Goal: Information Seeking & Learning: Check status

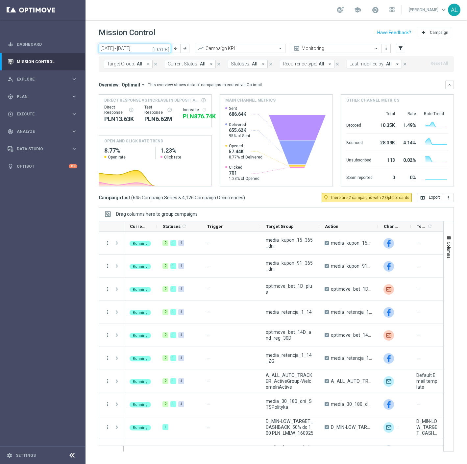
click at [141, 52] on input "15 Sep 2025 - 21 Sep 2025" at bounding box center [135, 48] width 72 height 9
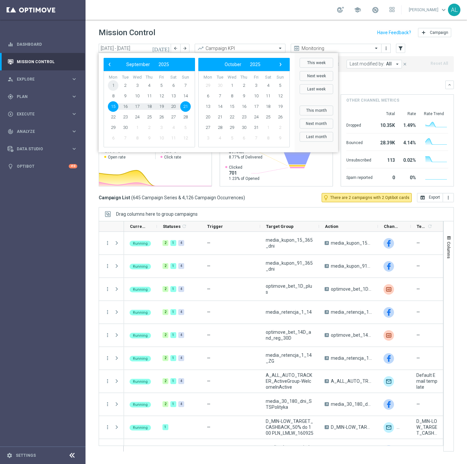
click at [113, 83] on span "1" at bounding box center [113, 85] width 11 height 11
click at [125, 107] on span "16" at bounding box center [125, 106] width 11 height 11
type input "01 Sep 2025 - 16 Sep 2025"
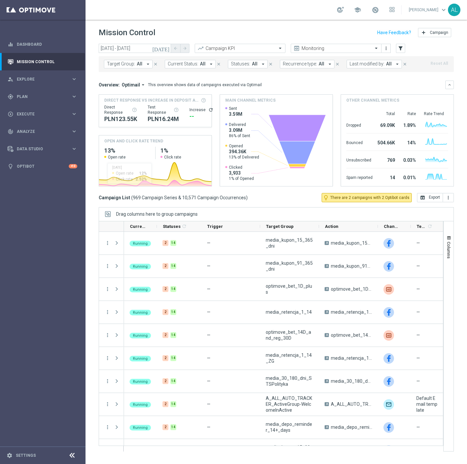
click at [129, 66] on span "Target Group:" at bounding box center [121, 64] width 28 height 6
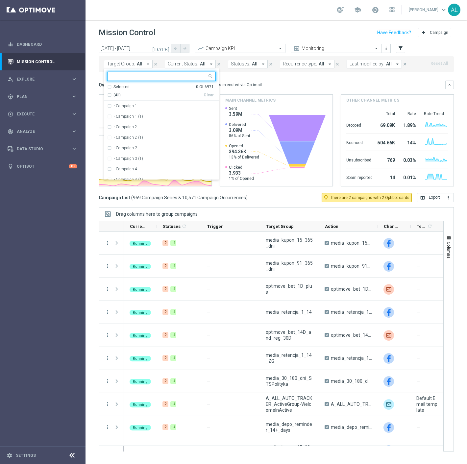
type input "REA_MIN-LOW_AUTO_WAGER_SEMI 50% do 100 PLN_WEEKLY REA_MED-HIGH_AUTO_WAGER_SEMI …"
click at [152, 77] on input "text" at bounding box center [159, 77] width 96 height 6
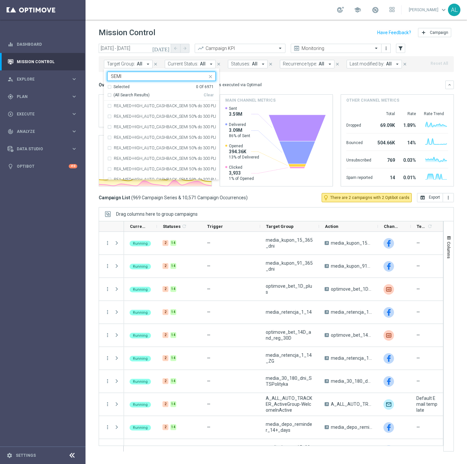
click at [109, 94] on div "(All Search Results)" at bounding box center [155, 95] width 96 height 6
type input "SEMI"
click at [241, 79] on mini-dashboard "Overview: Optimail arrow_drop_down This overview shows data of campaigns execut…" at bounding box center [276, 132] width 355 height 121
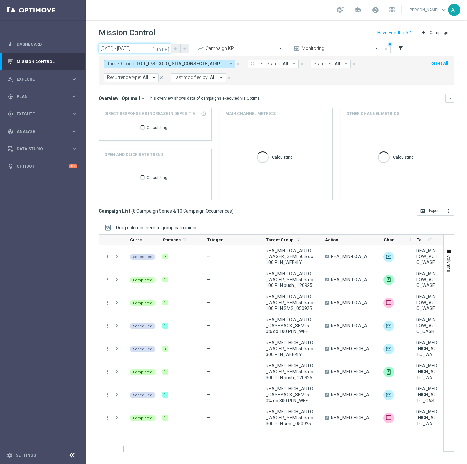
click at [135, 48] on input "01 Sep 2025 - 16 Sep 2025" at bounding box center [135, 48] width 72 height 9
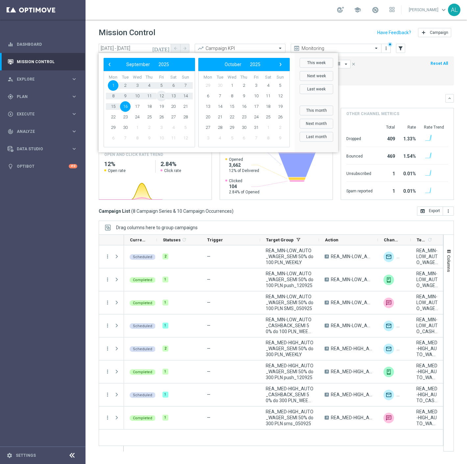
click at [158, 96] on span "12" at bounding box center [161, 96] width 11 height 11
click at [159, 96] on span "12" at bounding box center [161, 96] width 11 height 11
type input "12 Sep 2025 - 12 Sep 2025"
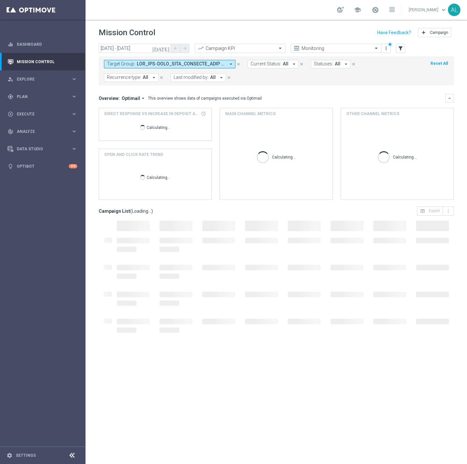
click at [137, 98] on span "Optimail" at bounding box center [131, 98] width 18 height 6
click at [128, 107] on div "Analysis" at bounding box center [127, 108] width 39 height 9
click at [275, 93] on mini-dashboard "Overview: Analysis arrow_drop_down keyboard_arrow_down Increase In Deposit Amou…" at bounding box center [276, 145] width 355 height 121
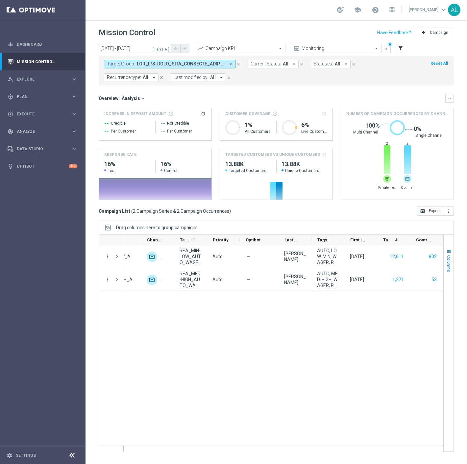
click at [450, 265] on span "Columns" at bounding box center [448, 263] width 5 height 17
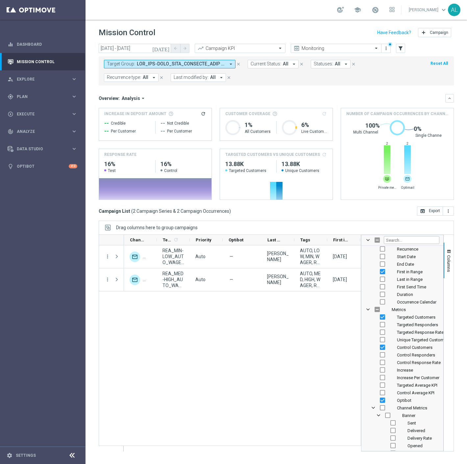
scroll to position [0, 254]
click at [403, 240] on input "Filter Columns Input" at bounding box center [412, 240] width 56 height 8
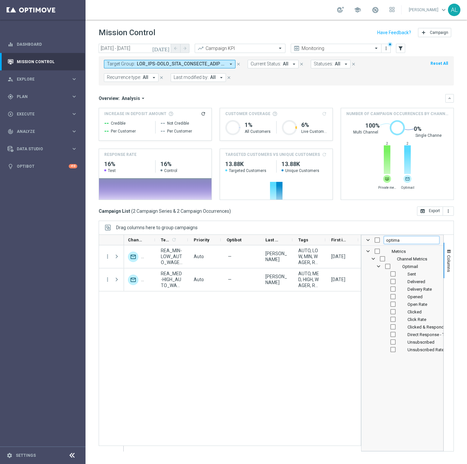
type input "optima"
click at [388, 268] on input "Press SPACE to toggle visibility (hidden)" at bounding box center [387, 266] width 5 height 5
checkbox input "true"
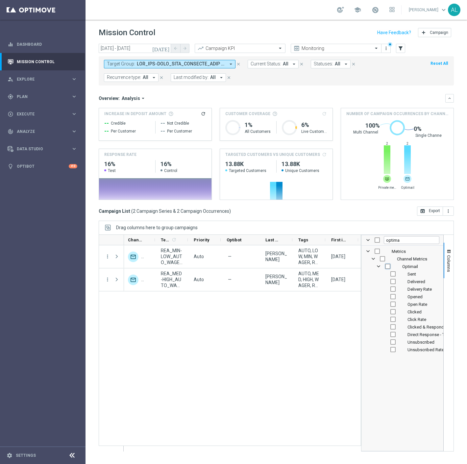
checkbox input "true"
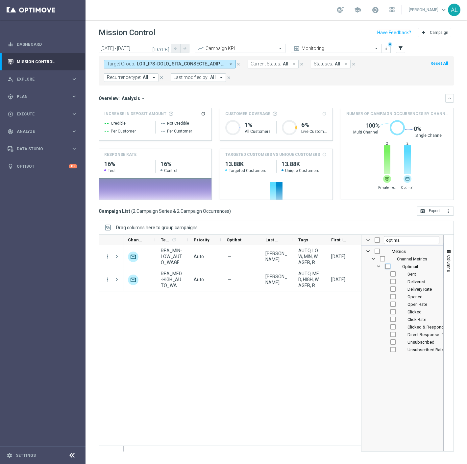
checkbox input "true"
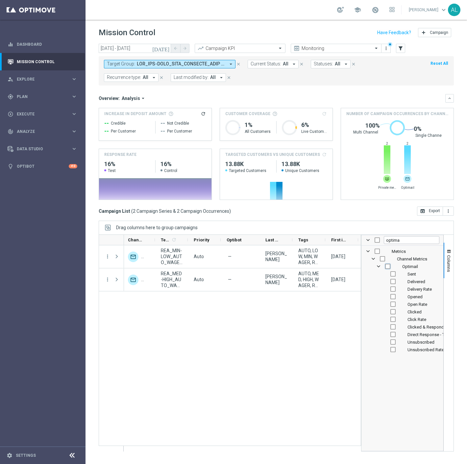
checkbox input "true"
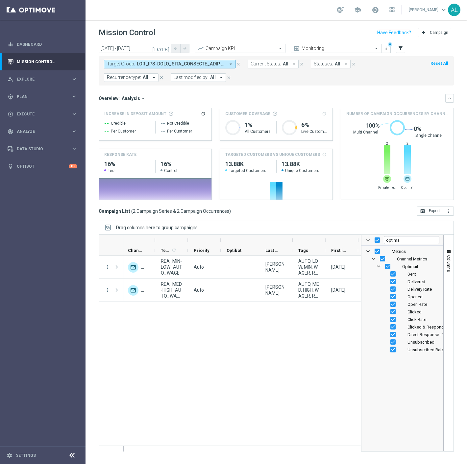
click at [391, 350] on input "Press SPACE to toggle visibility (visible)" at bounding box center [392, 349] width 5 height 5
checkbox input "false"
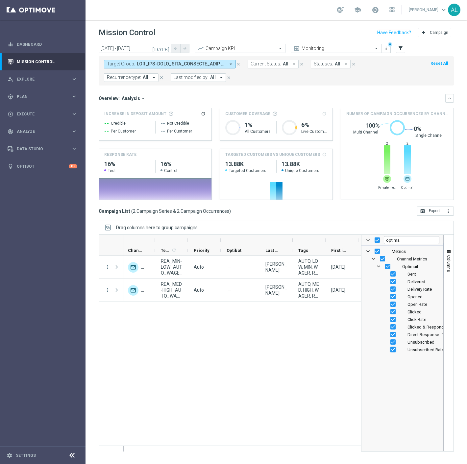
checkbox input "false"
click at [392, 342] on input "Press SPACE to toggle visibility (visible)" at bounding box center [392, 341] width 5 height 5
checkbox input "false"
click at [393, 335] on input "Press SPACE to toggle visibility (visible)" at bounding box center [392, 334] width 5 height 5
checkbox input "false"
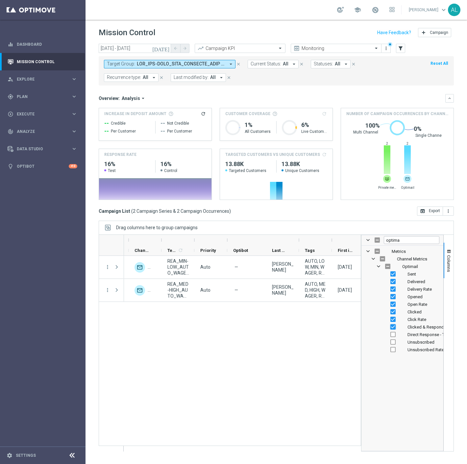
click at [394, 327] on input "Press SPACE to toggle visibility (visible)" at bounding box center [392, 326] width 5 height 5
checkbox input "false"
click at [392, 240] on input "optima" at bounding box center [412, 240] width 56 height 8
click at [273, 389] on div "REA_MIN-LOW_AUTO_WAGER_SEMI 50% do 100 PLN_WEEKLY A REA_MIN-LOW_AUTO_WAGER_SEMI…" at bounding box center [242, 353] width 237 height 195
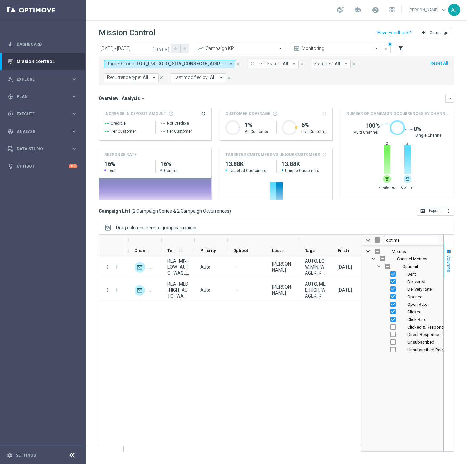
click at [449, 262] on span "Columns" at bounding box center [448, 263] width 5 height 17
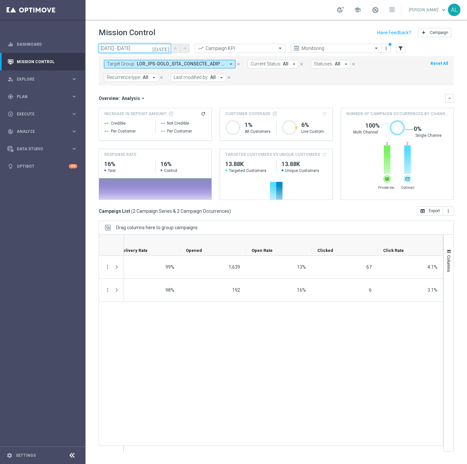
click at [137, 44] on input "12 Sep 2025 - 12 Sep 2025" at bounding box center [135, 48] width 72 height 9
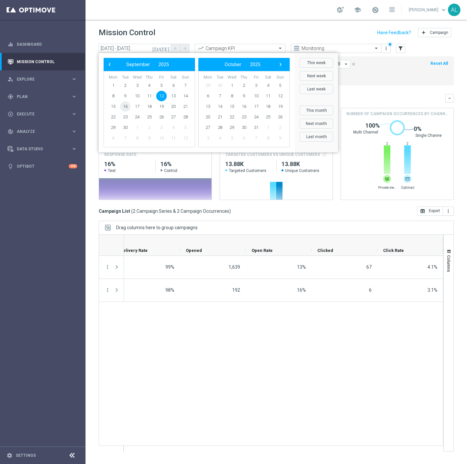
click at [128, 104] on span "16" at bounding box center [125, 106] width 11 height 11
type input "16 Sep 2025 - 16 Sep 2025"
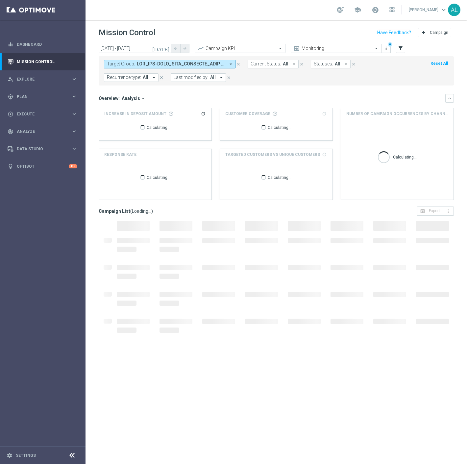
click at [155, 61] on span at bounding box center [181, 64] width 88 height 6
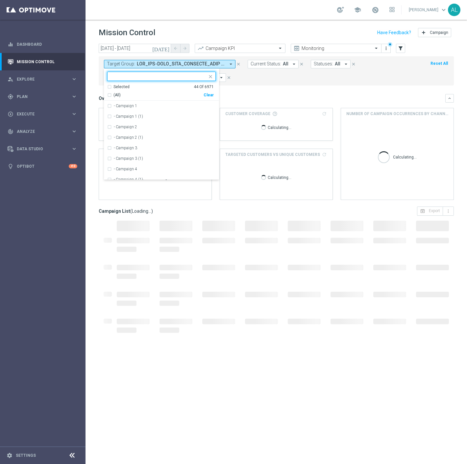
click at [211, 92] on div "(All) Clear" at bounding box center [160, 94] width 106 height 8
click at [0, 0] on div "Clear" at bounding box center [0, 0] width 0 height 0
click at [158, 75] on input "text" at bounding box center [159, 77] width 96 height 6
paste input "REA_ALL_TARGET_OFFER_LM KURSY_160925"
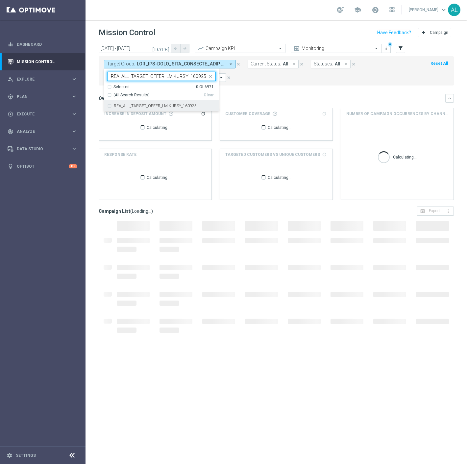
click at [170, 103] on div "REA_ALL_TARGET_OFFER_LM KURSY_160925" at bounding box center [161, 106] width 108 height 11
type input "REA_ALL_TARGET_OFFER_LM KURSY_160925"
click at [315, 81] on form "Target Group: arrow_drop_down REA_ALL_TARGET_OFFER_LM KURSY_160925 REA_ALL_TARG…" at bounding box center [261, 71] width 315 height 22
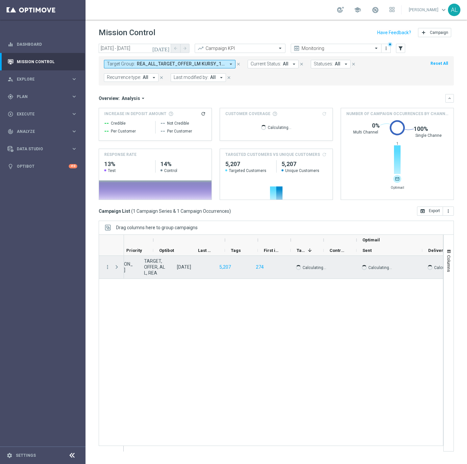
scroll to position [0, 323]
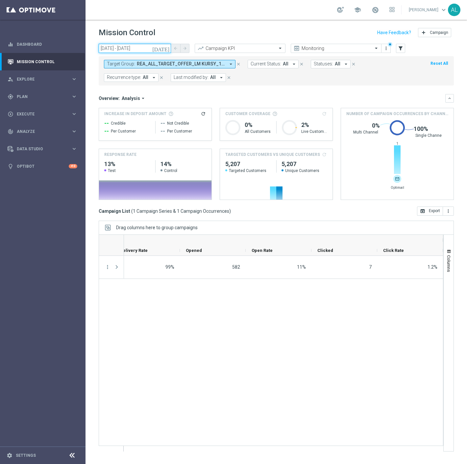
click at [123, 50] on input "16 Sep 2025 - 16 Sep 2025" at bounding box center [135, 48] width 72 height 9
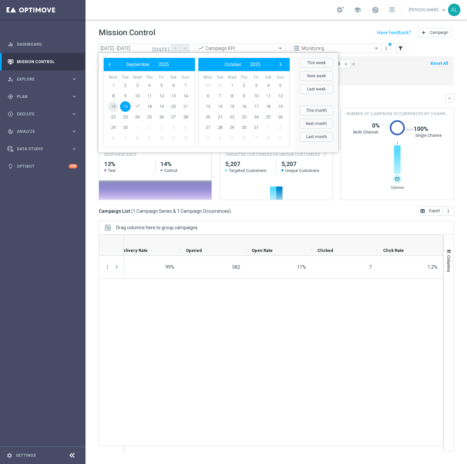
click at [111, 107] on span "15" at bounding box center [113, 106] width 11 height 11
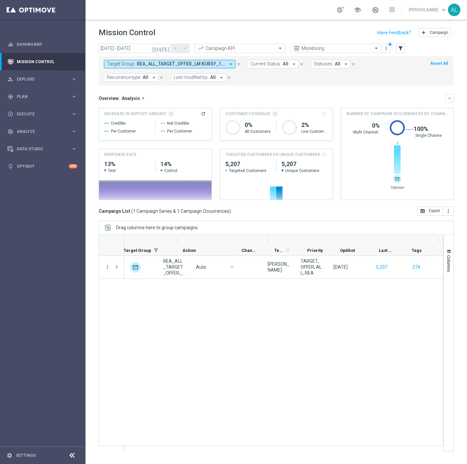
scroll to position [0, 136]
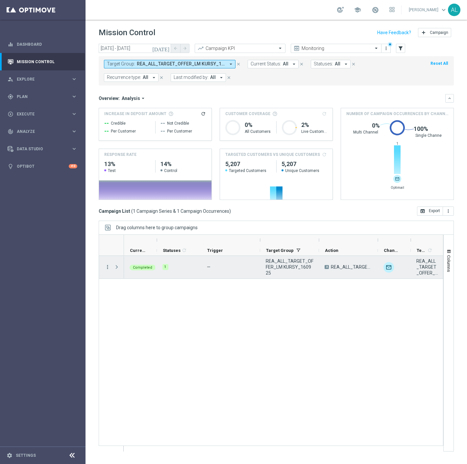
click at [107, 268] on icon "more_vert" at bounding box center [108, 267] width 6 height 6
click at [150, 279] on span "Campaign Metrics" at bounding box center [137, 280] width 34 height 5
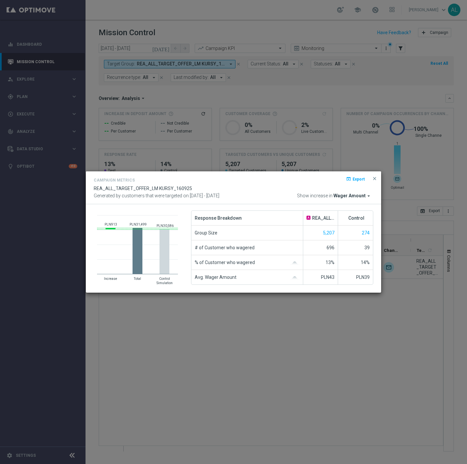
click at [348, 192] on div "Campaign Metrics open_in_browser Export REA_ALL_TARGET_OFFER_LM KURSY_160925 Ge…" at bounding box center [233, 187] width 279 height 23
click at [347, 196] on span "Wager Amount" at bounding box center [349, 196] width 32 height 6
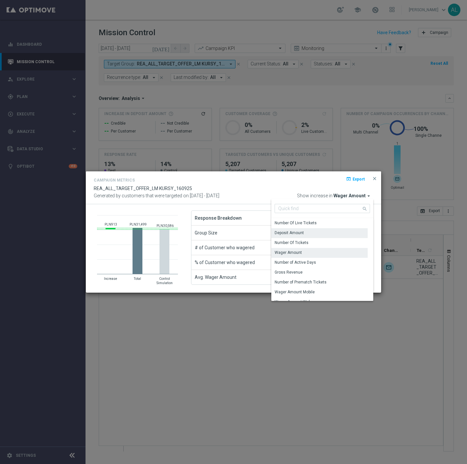
click at [314, 232] on div "Deposit Amount" at bounding box center [319, 232] width 96 height 9
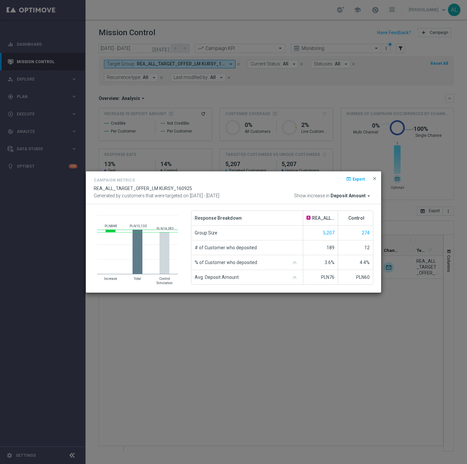
click at [352, 196] on span "Deposit Amount" at bounding box center [347, 196] width 35 height 6
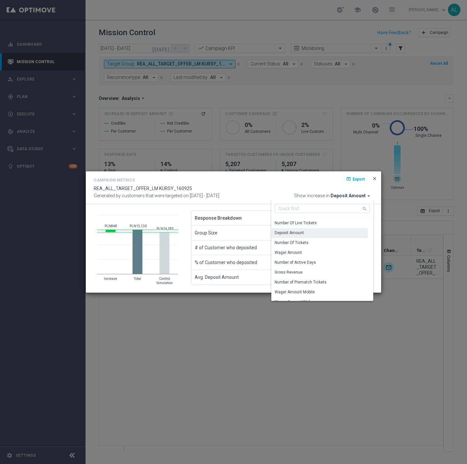
click at [372, 179] on span "close" at bounding box center [374, 178] width 5 height 5
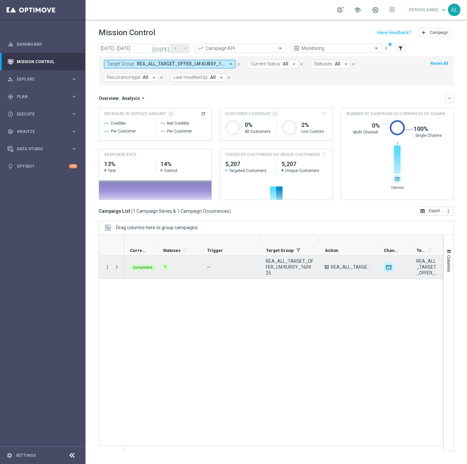
click at [106, 266] on icon "more_vert" at bounding box center [108, 267] width 6 height 6
click at [136, 308] on span "Go to Campaign Analysis" at bounding box center [143, 308] width 47 height 5
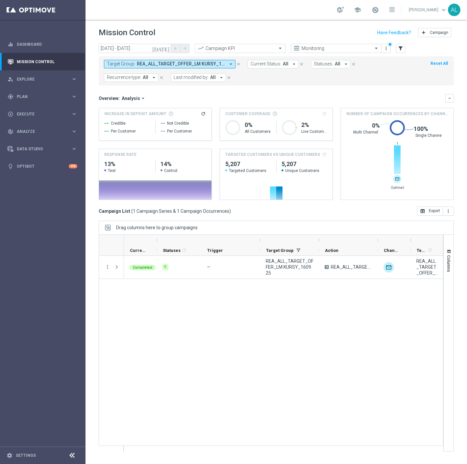
click at [153, 63] on span "REA_ALL_TARGET_OFFER_LM KURSY_160925" at bounding box center [181, 64] width 88 height 6
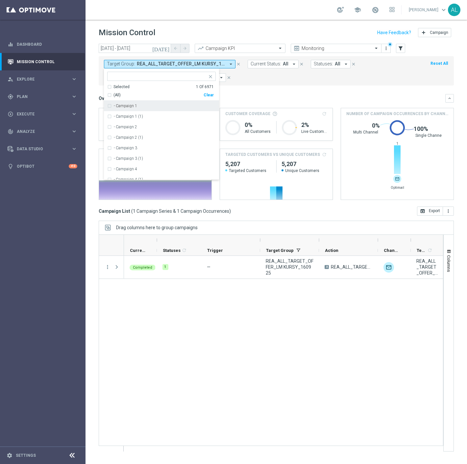
drag, startPoint x: 210, startPoint y: 94, endPoint x: 182, endPoint y: 84, distance: 29.8
click at [0, 0] on div "Clear" at bounding box center [0, 0] width 0 height 0
click at [169, 80] on div at bounding box center [158, 77] width 97 height 7
paste input "C_NH-NL_TARGET_OFFER_LM KURSY_160925 - 3,614"
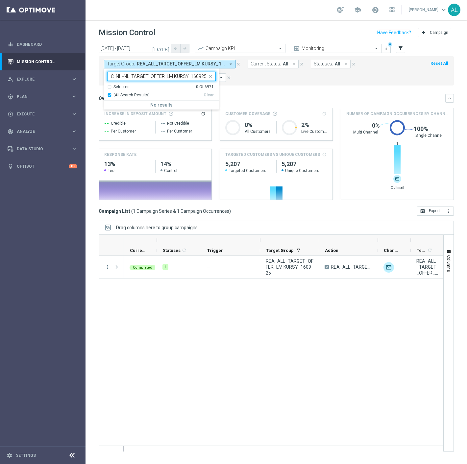
scroll to position [0, 12]
type input "C_NH-NL_TARGET_OFFER_LM KURSY_160925 - 3,614"
click at [137, 69] on div "C_NH-NL_TARGET_OFFER_LM KURSY_160925 - 3,614 Selected 0 Of 6971 (All Search Res…" at bounding box center [161, 88] width 115 height 41
click at [137, 77] on input "C_NH-NL_TARGET_OFFER_LM KURSY_160925 - 3,614" at bounding box center [159, 77] width 96 height 6
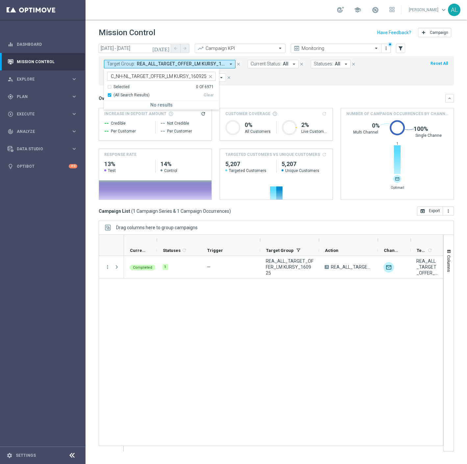
scroll to position [0, 12]
click at [129, 94] on span "(All Search Results)" at bounding box center [131, 95] width 36 height 6
click at [165, 76] on input "C_NH-NL_TARGET_OFFER_LM KURSY_160925 - 3,614" at bounding box center [159, 77] width 96 height 6
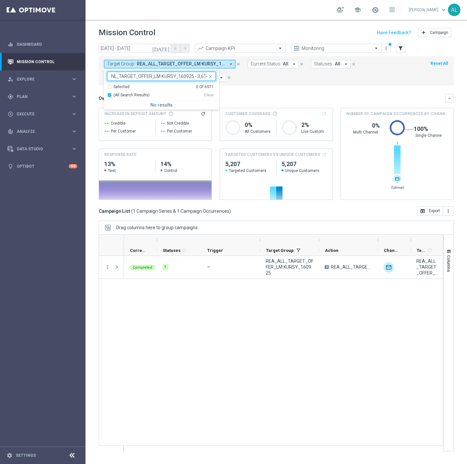
drag, startPoint x: 193, startPoint y: 77, endPoint x: 259, endPoint y: 86, distance: 66.7
click at [261, 84] on div "Target Group: REA_ALL_TARGET_OFFER_LM KURSY_160925 arrow_drop_down C_NH-NL_TARG…" at bounding box center [276, 70] width 355 height 29
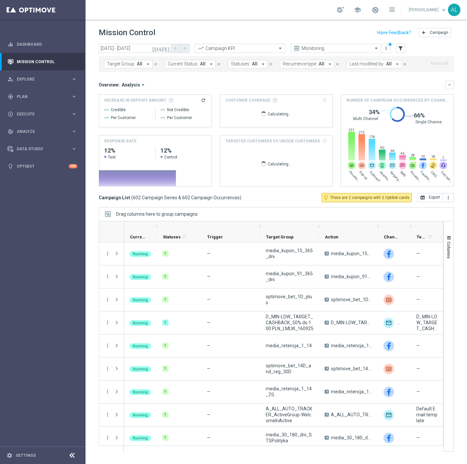
click at [133, 67] on button "Target Group: All arrow_drop_down" at bounding box center [128, 64] width 49 height 9
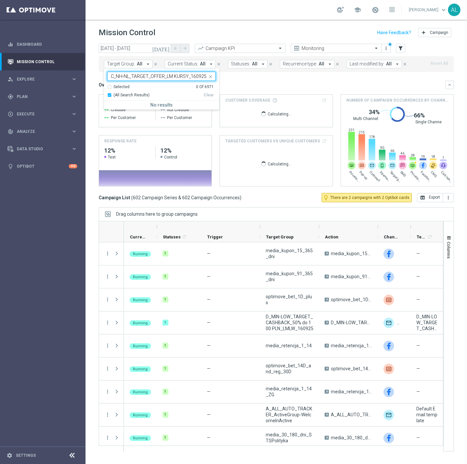
scroll to position [0, 0]
click at [144, 104] on label "C_NH-NL_TARGET_OFFER_LM KURSY_160925" at bounding box center [155, 106] width 83 height 4
type input "C_NH-NL_TARGET_OFFER_LM KURSY_160925"
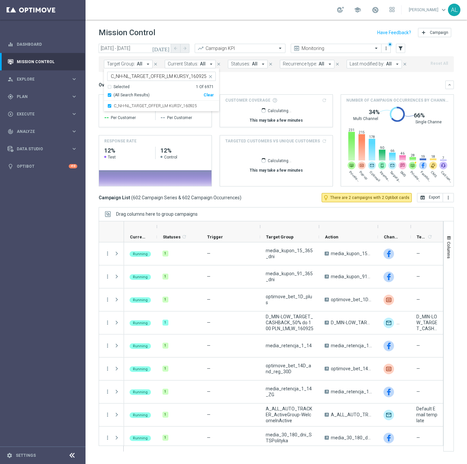
click at [241, 82] on div "Overview: Analysis arrow_drop_down" at bounding box center [272, 85] width 346 height 6
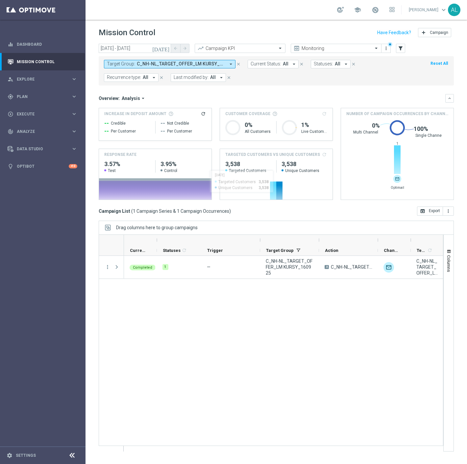
click at [138, 62] on span "C_NH-NL_TARGET_OFFER_LM KURSY_160925" at bounding box center [181, 64] width 88 height 6
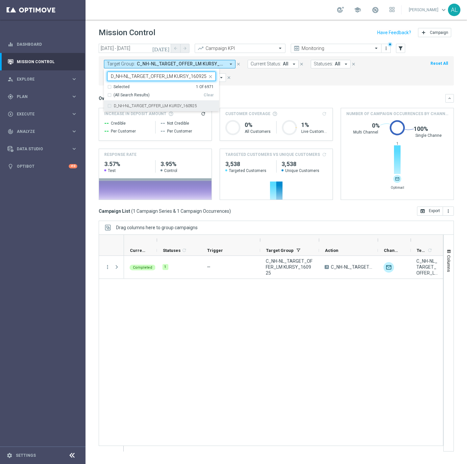
click at [170, 103] on div "D_NH-NL_TARGET_OFFER_LM KURSY_160925" at bounding box center [161, 106] width 108 height 11
type input "D_NH-NL_TARGET_OFFER_LM KURSY_160925"
click at [258, 100] on div "Overview: Analysis arrow_drop_down" at bounding box center [272, 98] width 346 height 6
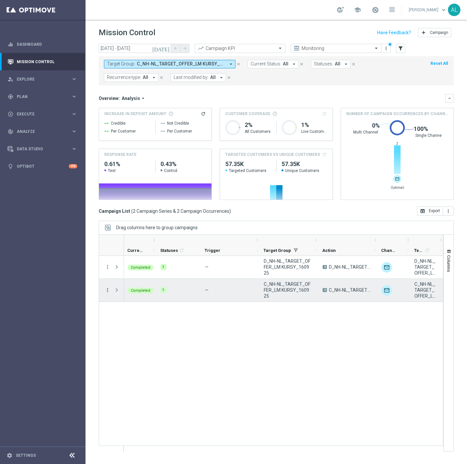
scroll to position [0, 2]
click at [106, 290] on icon "more_vert" at bounding box center [108, 290] width 6 height 6
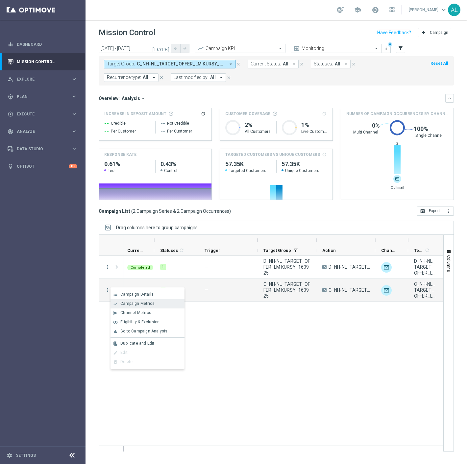
click at [141, 305] on span "Campaign Metrics" at bounding box center [137, 303] width 34 height 5
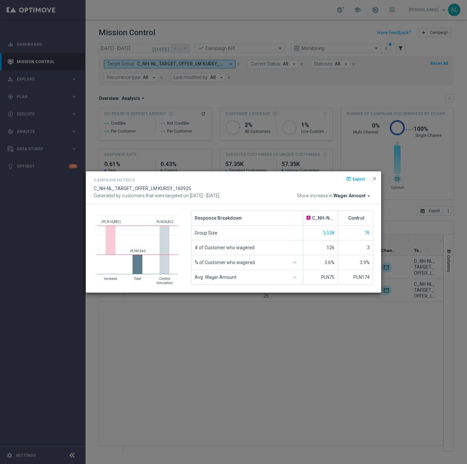
click at [346, 195] on span "Wager Amount" at bounding box center [349, 196] width 32 height 6
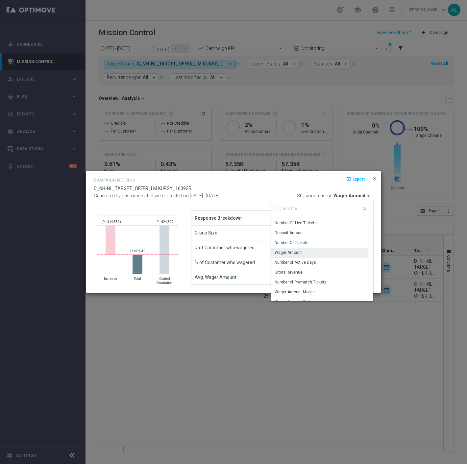
click at [300, 252] on div "Wager Amount" at bounding box center [287, 252] width 27 height 6
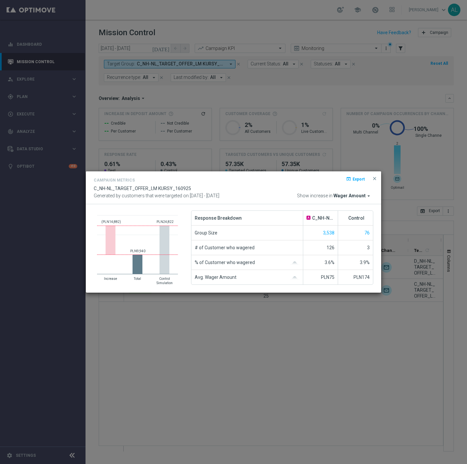
click at [364, 196] on span "Wager Amount" at bounding box center [349, 196] width 32 height 6
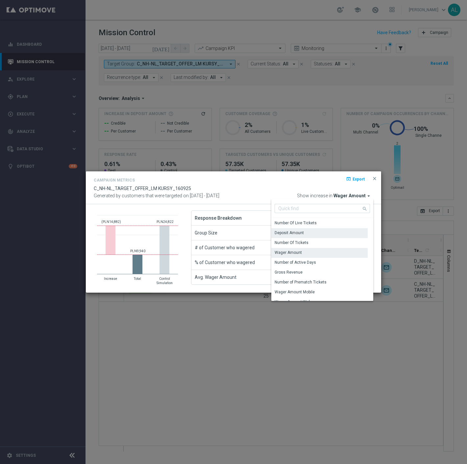
click at [309, 233] on div "Deposit Amount" at bounding box center [319, 232] width 96 height 9
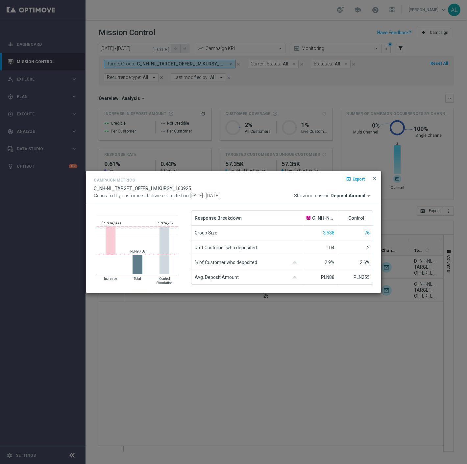
click at [374, 178] on span "close" at bounding box center [374, 178] width 5 height 5
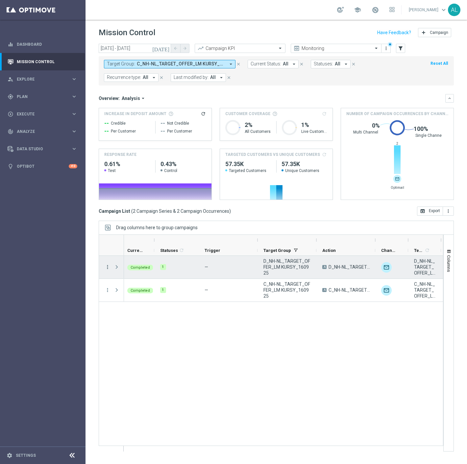
click at [107, 266] on icon "more_vert" at bounding box center [108, 267] width 6 height 6
click at [146, 284] on div "show_chart Campaign Metrics" at bounding box center [147, 280] width 74 height 9
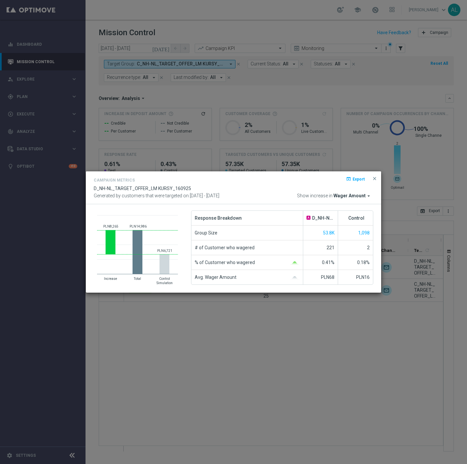
click at [356, 198] on span "Wager Amount" at bounding box center [349, 196] width 32 height 6
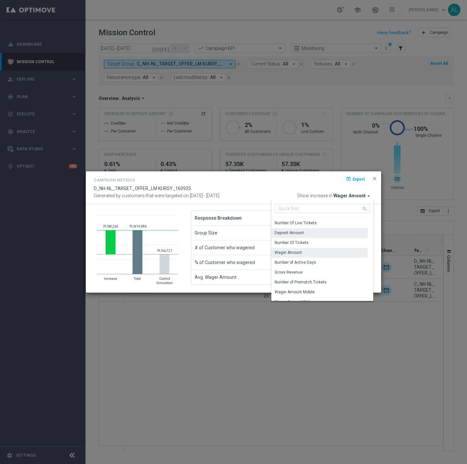
click at [307, 232] on div "Deposit Amount" at bounding box center [319, 232] width 96 height 9
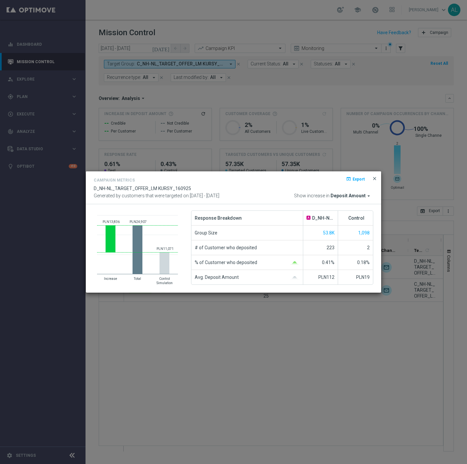
click at [373, 179] on span "close" at bounding box center [374, 178] width 5 height 5
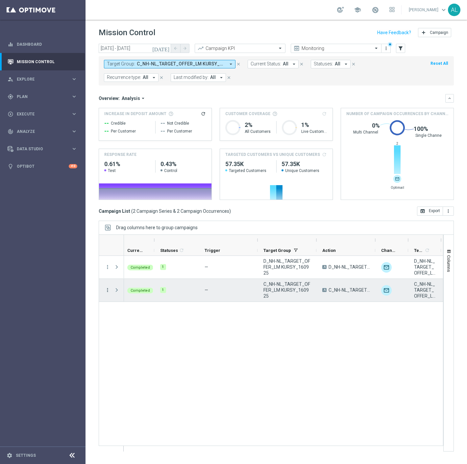
click at [106, 289] on icon "more_vert" at bounding box center [108, 290] width 6 height 6
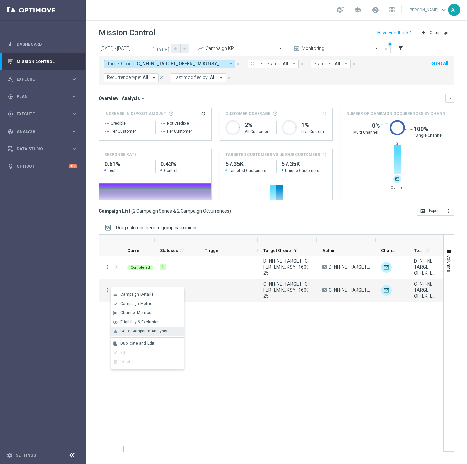
click at [136, 329] on span "Go to Campaign Analysis" at bounding box center [143, 331] width 47 height 5
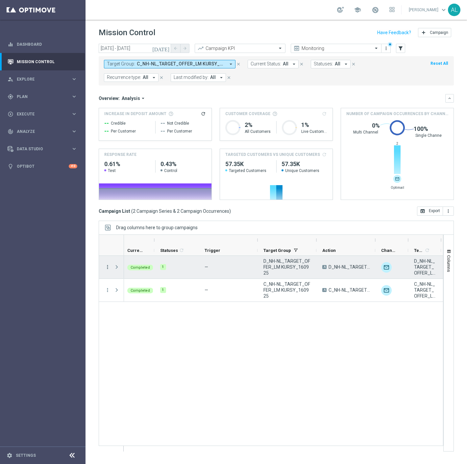
click at [107, 265] on icon "more_vert" at bounding box center [108, 267] width 6 height 6
click at [137, 308] on span "Go to Campaign Analysis" at bounding box center [143, 308] width 47 height 5
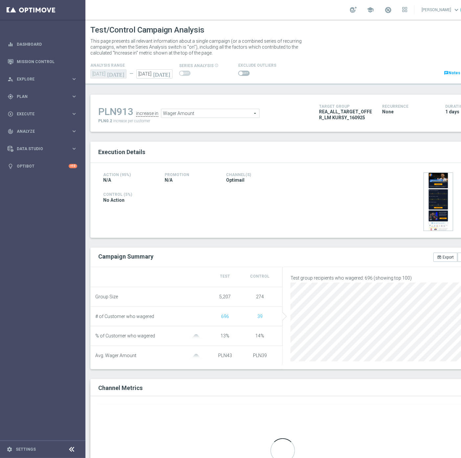
click at [228, 116] on span "Wager Amount" at bounding box center [210, 113] width 98 height 9
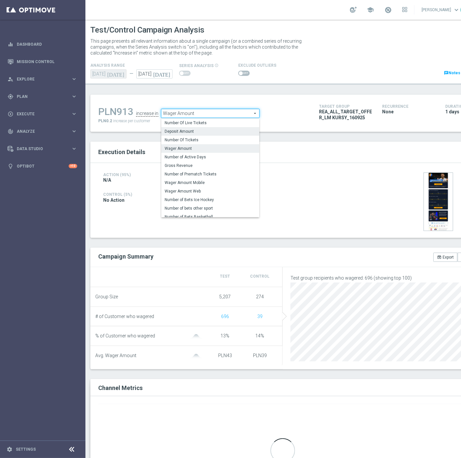
click at [210, 132] on span "Deposit Amount" at bounding box center [210, 131] width 91 height 5
type input "Deposit Amount"
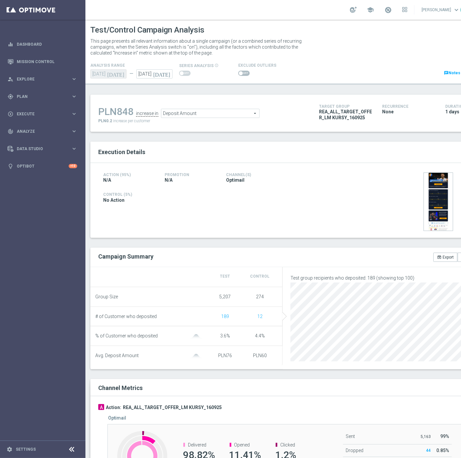
click at [245, 75] on span at bounding box center [244, 73] width 12 height 5
click at [245, 75] on input "checkbox" at bounding box center [244, 73] width 12 height 5
click at [221, 110] on span "Deposit Amount" at bounding box center [225, 113] width 98 height 9
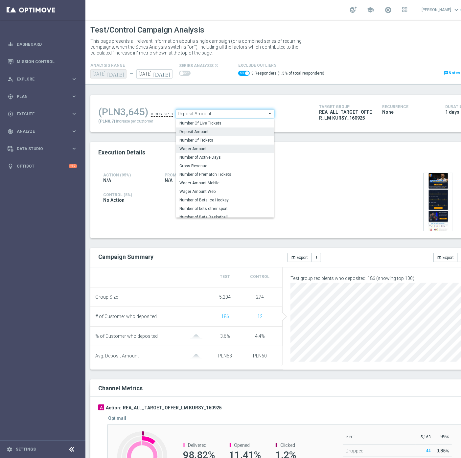
click at [197, 148] on span "Wager Amount" at bounding box center [224, 148] width 91 height 5
checkbox input "false"
type input "Wager Amount"
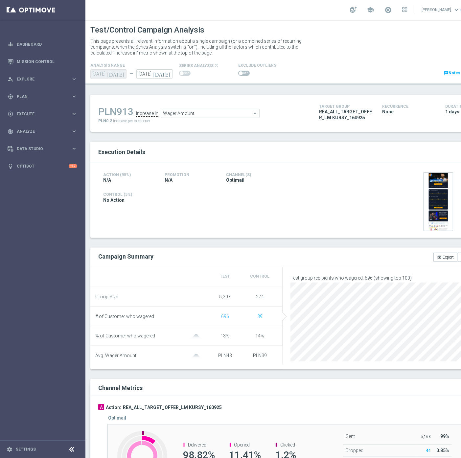
click at [247, 74] on span at bounding box center [244, 73] width 12 height 5
click at [247, 74] on input "checkbox" at bounding box center [244, 73] width 12 height 5
click at [219, 108] on ul "PLN317 increase in Wager Amount Wager Amount arrow_drop_down search" at bounding box center [204, 110] width 214 height 15
click at [216, 112] on span "Wager Amount" at bounding box center [210, 113] width 98 height 9
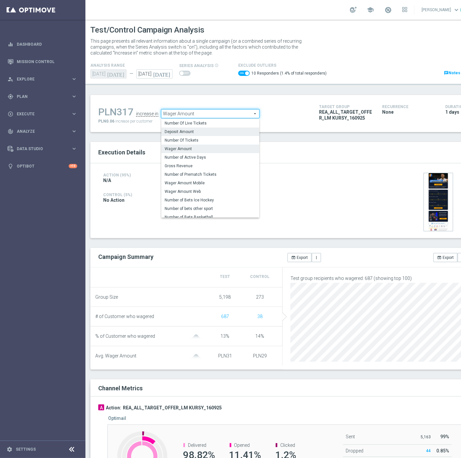
click at [181, 133] on span "Deposit Amount" at bounding box center [210, 131] width 91 height 5
checkbox input "false"
type input "Deposit Amount"
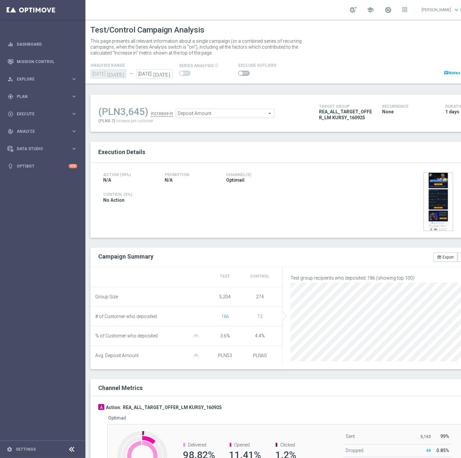
click at [244, 76] on span at bounding box center [244, 73] width 12 height 5
click at [244, 76] on input "checkbox" at bounding box center [244, 73] width 12 height 5
checkbox input "true"
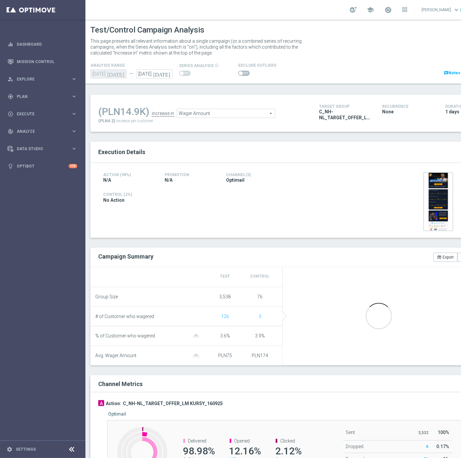
click at [239, 74] on span at bounding box center [241, 73] width 4 height 4
click at [239, 74] on input "checkbox" at bounding box center [244, 73] width 12 height 5
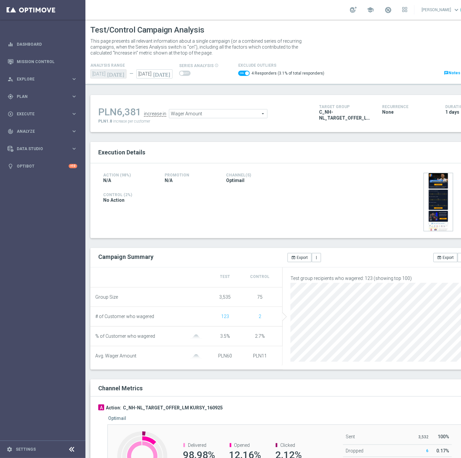
click at [233, 118] on div "PLN6,381 increase in Wager Amount Wager Amount arrow_drop_down search PLN1.8 in…" at bounding box center [203, 113] width 211 height 21
click at [234, 114] on span "Wager Amount" at bounding box center [218, 113] width 98 height 9
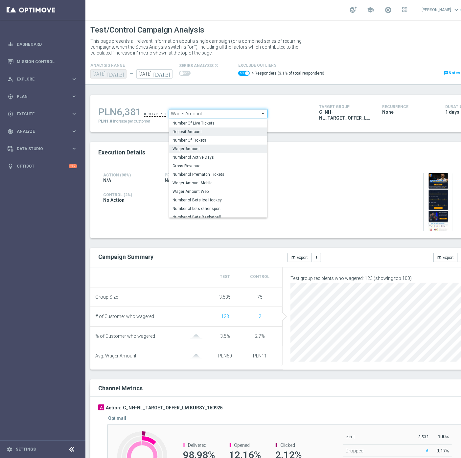
click at [195, 132] on span "Deposit Amount" at bounding box center [218, 131] width 91 height 5
checkbox input "false"
type input "Deposit Amount"
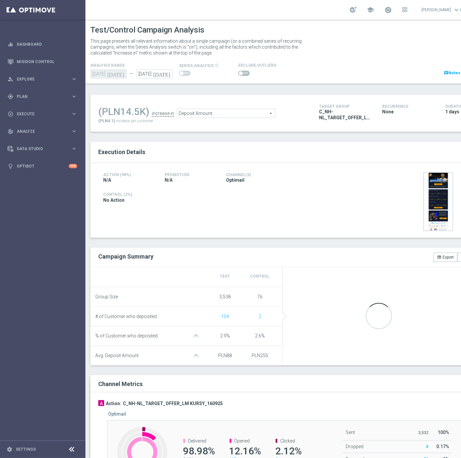
click at [243, 72] on span at bounding box center [244, 73] width 12 height 5
click at [243, 72] on input "checkbox" at bounding box center [244, 73] width 12 height 5
checkbox input "true"
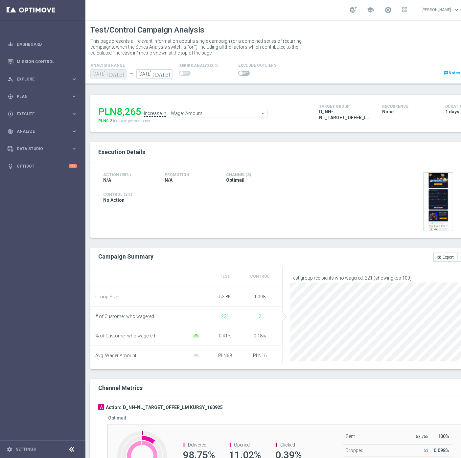
click at [238, 74] on label at bounding box center [244, 73] width 12 height 5
click at [240, 73] on span at bounding box center [241, 73] width 4 height 4
click at [240, 73] on input "checkbox" at bounding box center [244, 73] width 12 height 5
click at [196, 114] on span "Wager Amount" at bounding box center [218, 113] width 98 height 9
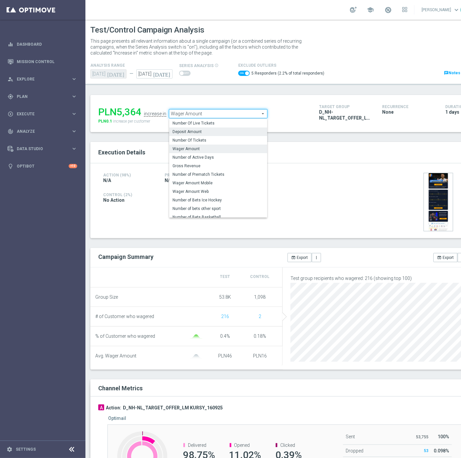
click at [191, 131] on span "Deposit Amount" at bounding box center [218, 131] width 91 height 5
checkbox input "false"
type input "Deposit Amount"
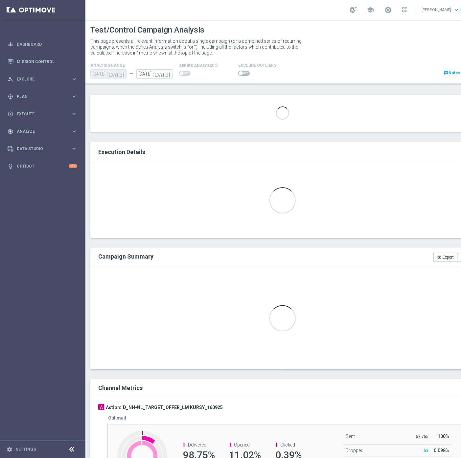
click at [242, 72] on span at bounding box center [244, 73] width 12 height 5
click at [242, 72] on input "checkbox" at bounding box center [244, 73] width 12 height 5
checkbox input "true"
